Goal: Transaction & Acquisition: Book appointment/travel/reservation

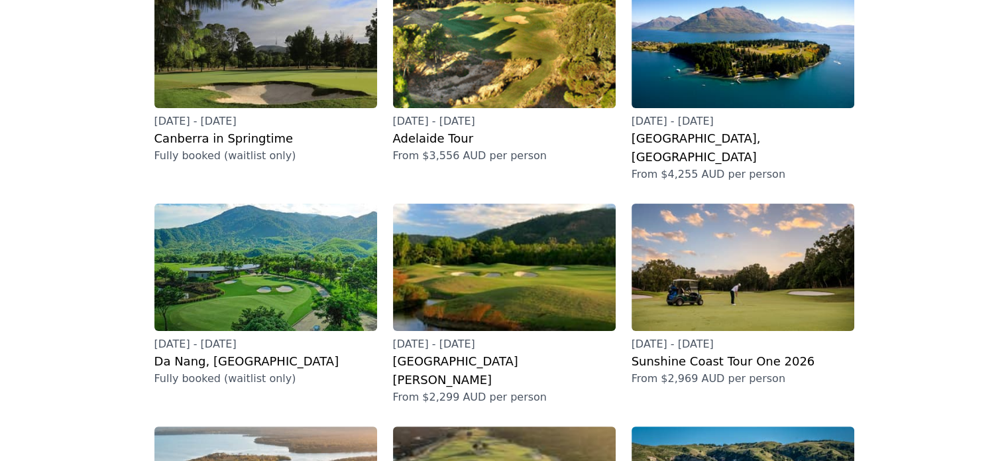
scroll to position [199, 0]
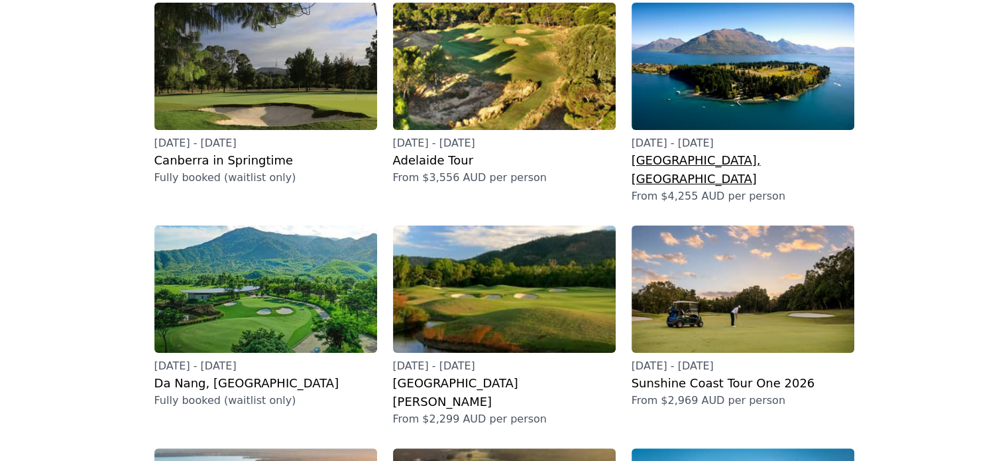
click at [750, 84] on img at bounding box center [743, 66] width 223 height 127
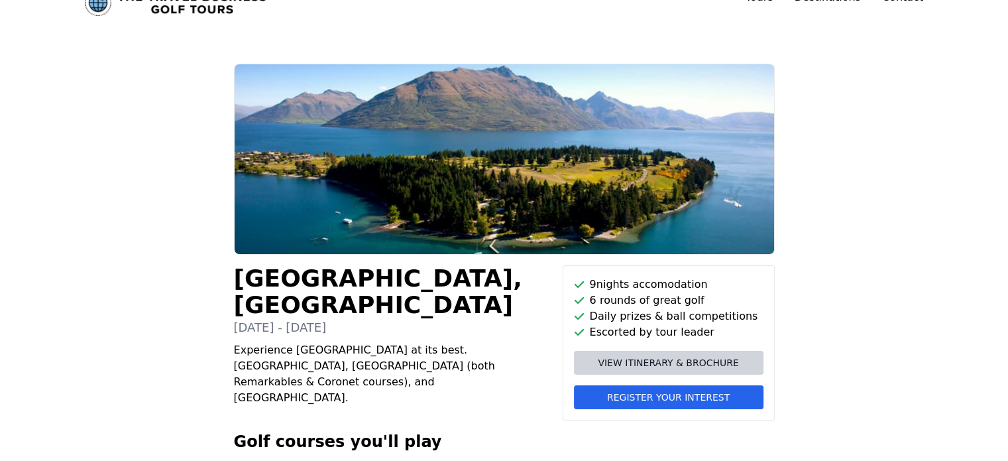
scroll to position [66, 0]
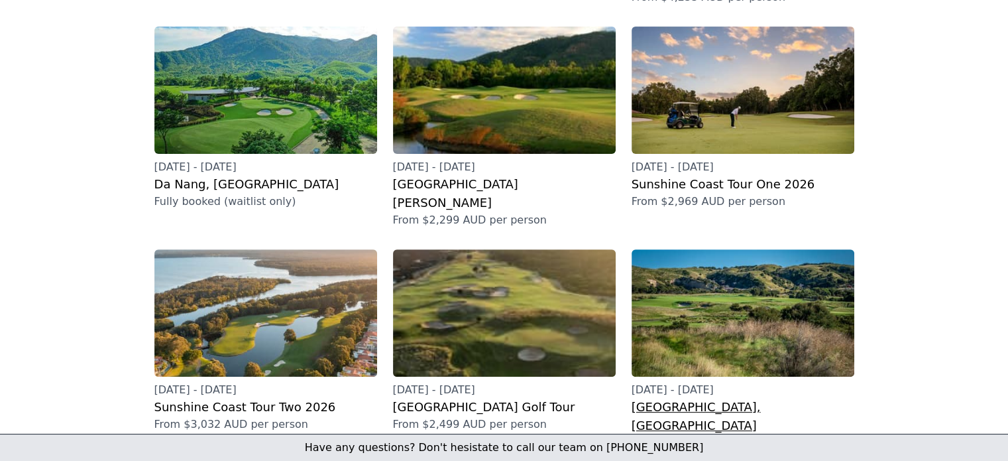
scroll to position [464, 0]
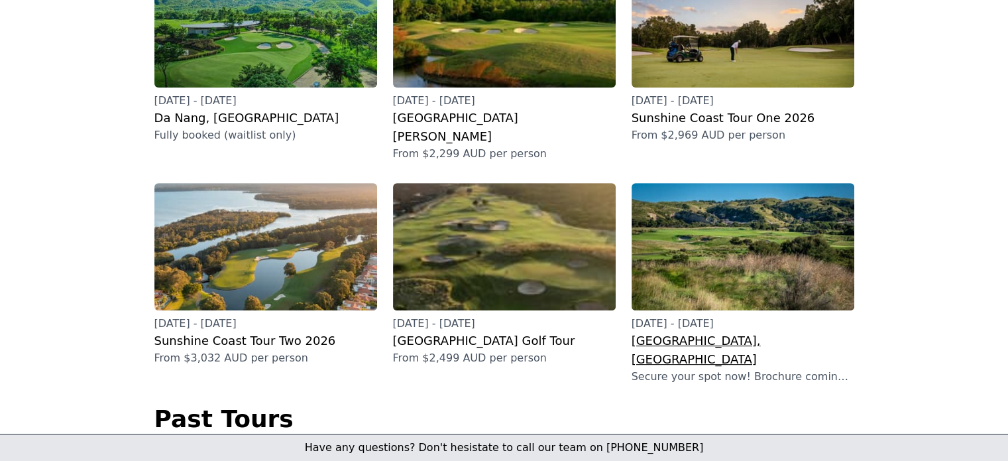
click at [721, 217] on img at bounding box center [743, 246] width 223 height 127
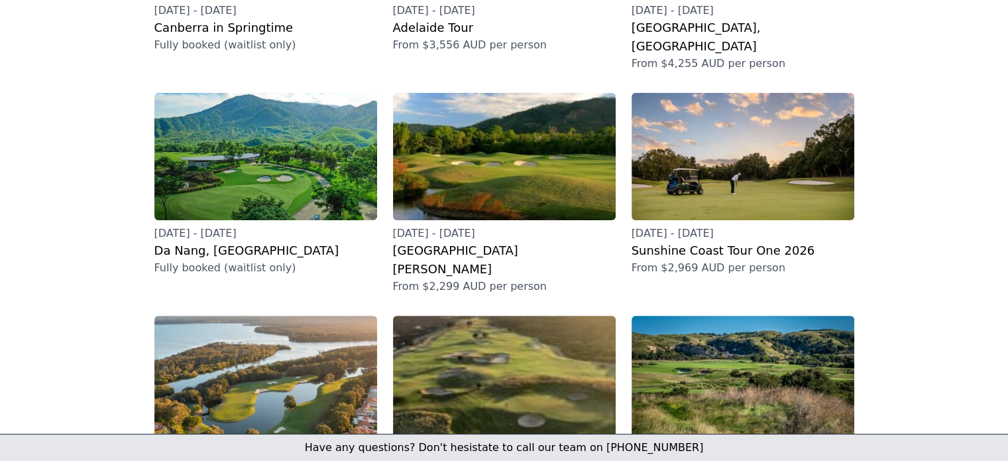
scroll to position [199, 0]
